Goal: Information Seeking & Learning: Learn about a topic

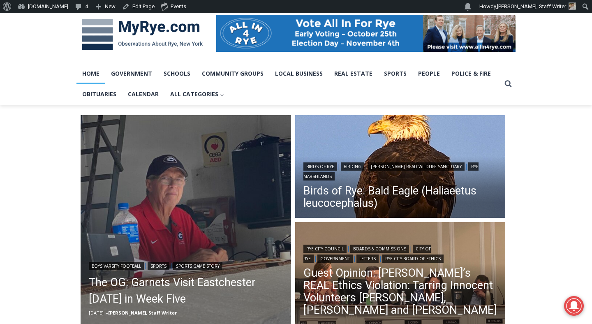
scroll to position [183, 0]
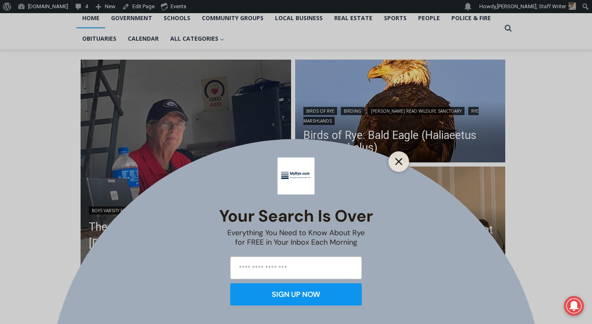
click at [394, 162] on button "Close" at bounding box center [399, 162] width 12 height 12
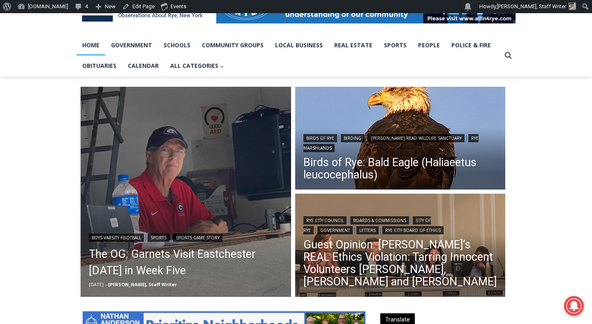
scroll to position [145, 0]
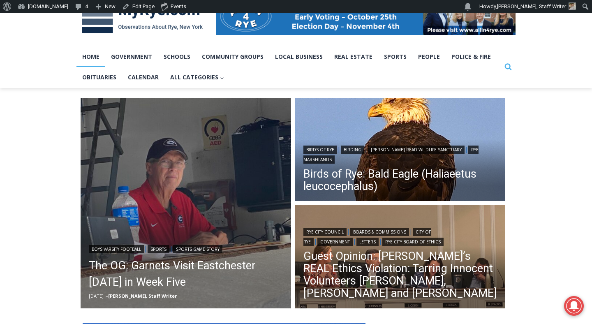
click at [505, 68] on icon "Search" at bounding box center [508, 66] width 7 height 7
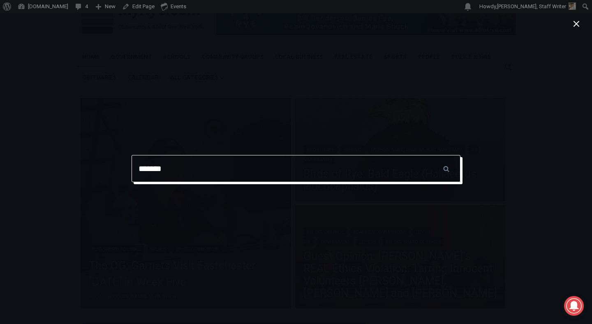
type input "**********"
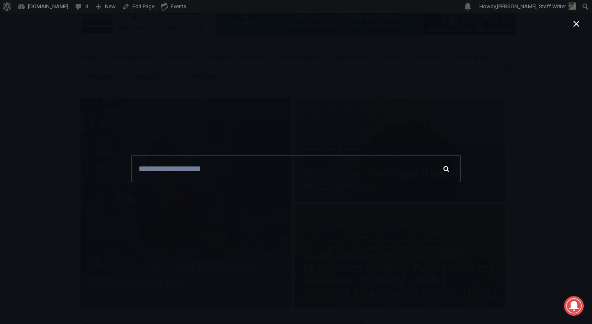
click at [441, 170] on input "******" at bounding box center [446, 168] width 29 height 27
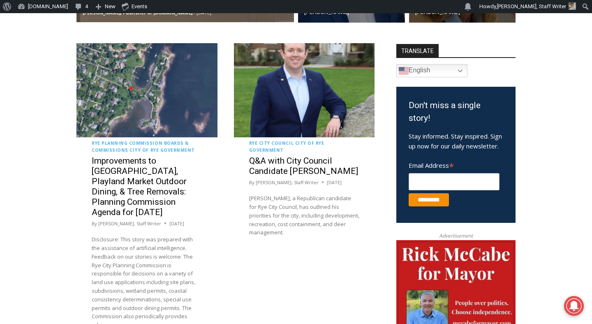
scroll to position [459, 0]
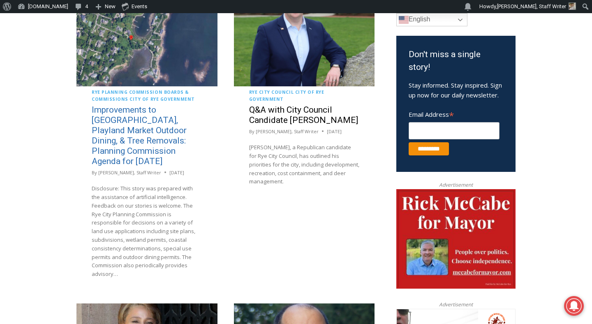
click at [110, 147] on link "Improvements to [GEOGRAPHIC_DATA], Playland Market Outdoor Dining, & Tree Remov…" at bounding box center [139, 135] width 95 height 61
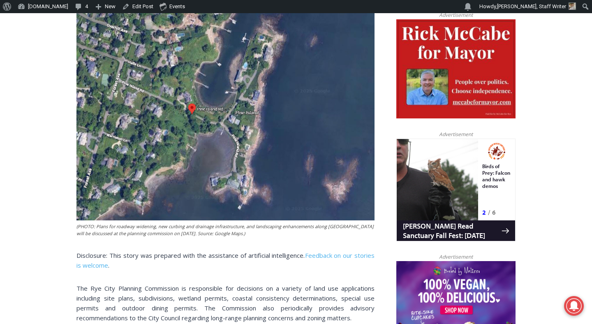
scroll to position [447, 0]
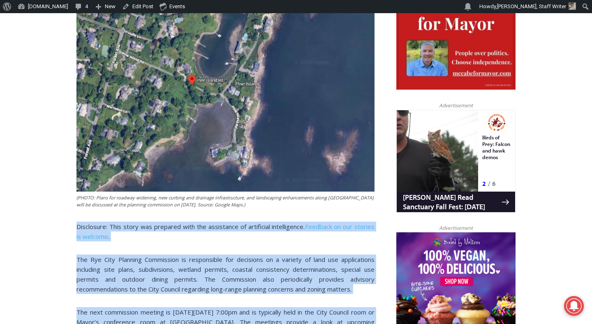
drag, startPoint x: 141, startPoint y: 107, endPoint x: 77, endPoint y: 227, distance: 135.8
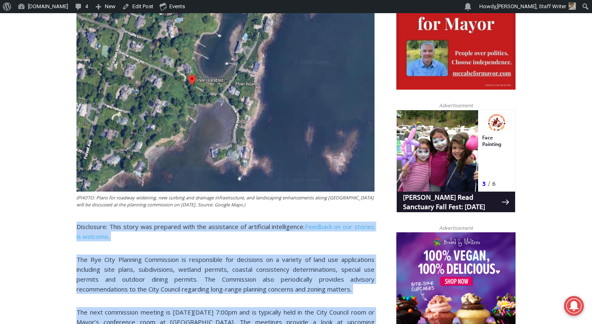
copy div "Disclosure: This story was prepared with the assistance of artificial intellige…"
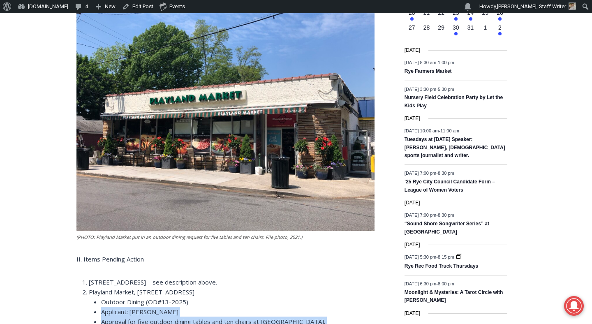
scroll to position [1131, 0]
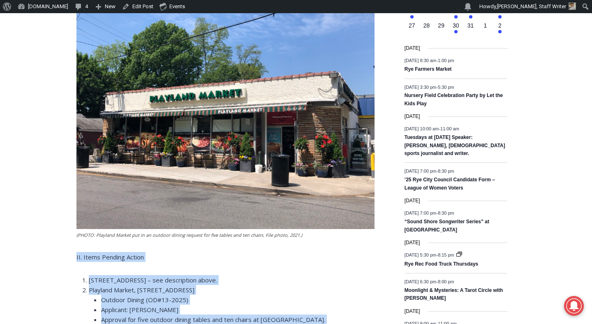
drag, startPoint x: 296, startPoint y: 185, endPoint x: 61, endPoint y: 250, distance: 243.5
click at [61, 250] on div "Home > Government > Rye Planning Commission > Improvements to Pine Island Road,…" at bounding box center [296, 166] width 592 height 2128
copy div "II. Items Pending Action 23 Locust Lane – see description above. Playland Marke…"
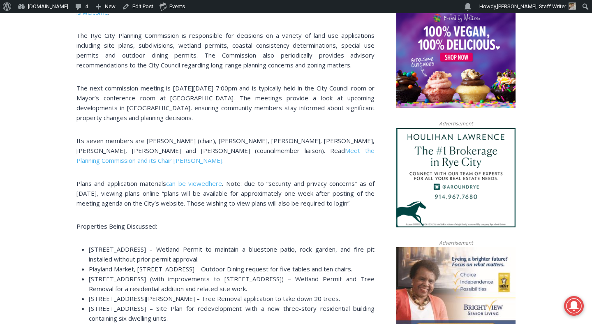
scroll to position [597, 0]
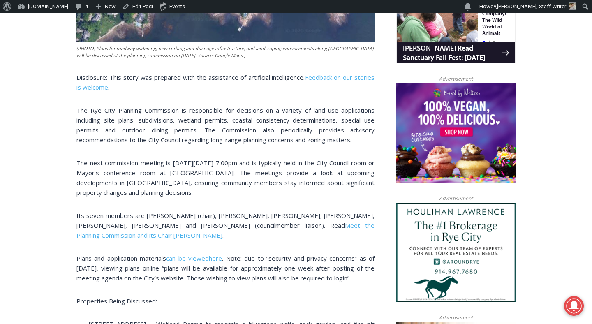
drag, startPoint x: 369, startPoint y: 280, endPoint x: 37, endPoint y: 74, distance: 391.4
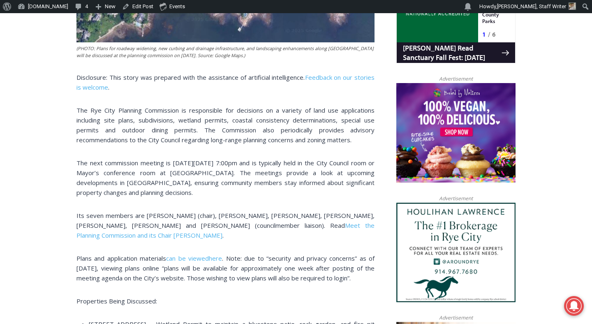
copy div "Disclosure: This story was prepared with the assistance of artificial intellige…"
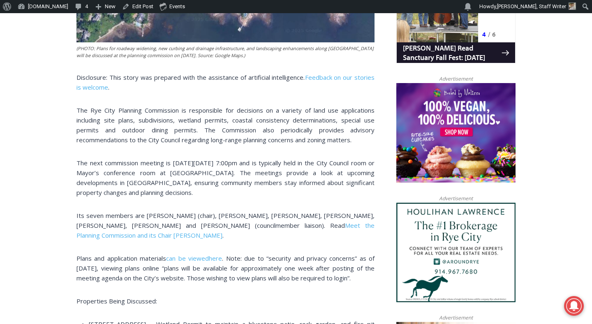
copy div "Disclosure: This story was prepared with the assistance of artificial intellige…"
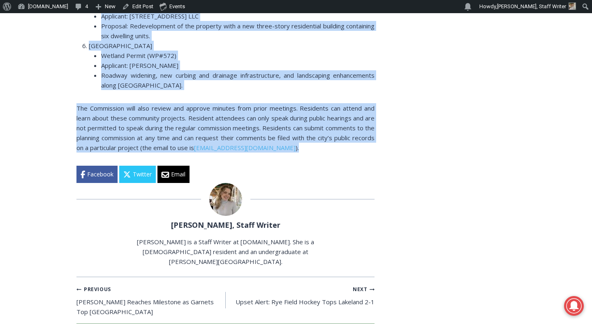
scroll to position [1553, 0]
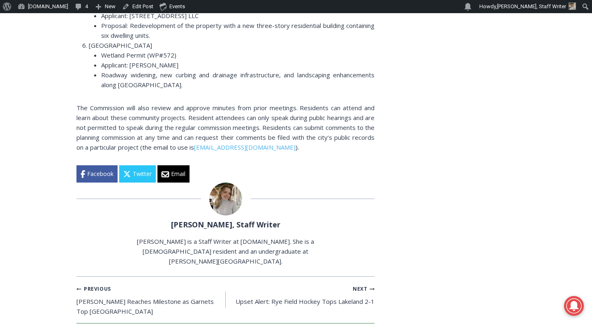
click at [197, 193] on div at bounding box center [225, 199] width 298 height 33
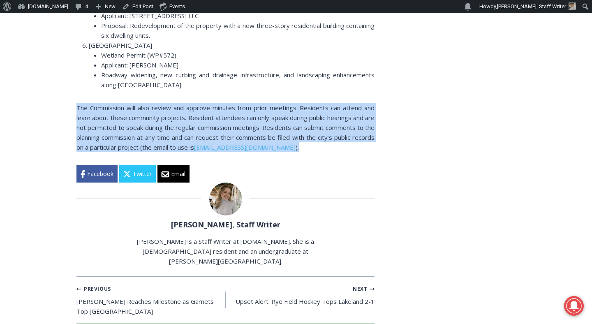
drag, startPoint x: 300, startPoint y: 149, endPoint x: 38, endPoint y: 96, distance: 266.9
copy p "The Commission will also review and approve minutes from prior meetings. Reside…"
